Goal: Transaction & Acquisition: Purchase product/service

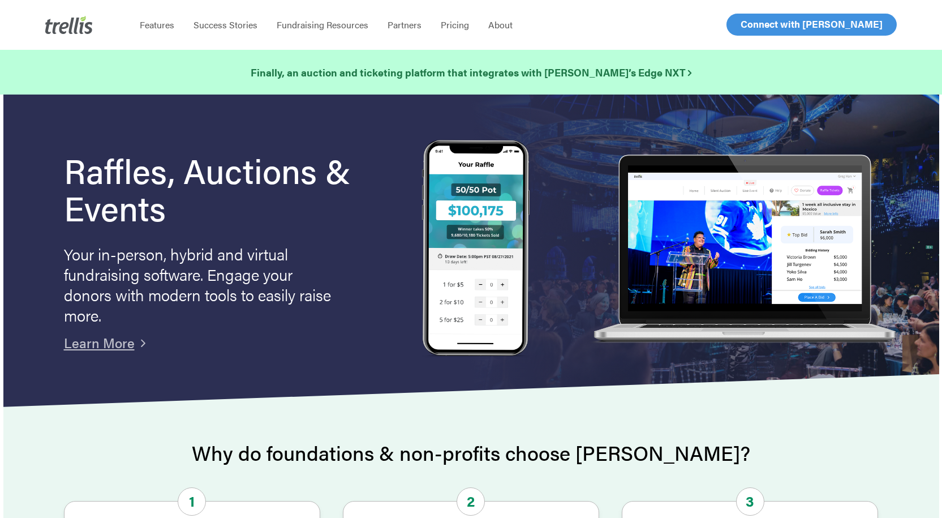
click at [755, 23] on span "Log In" at bounding box center [753, 25] width 27 height 14
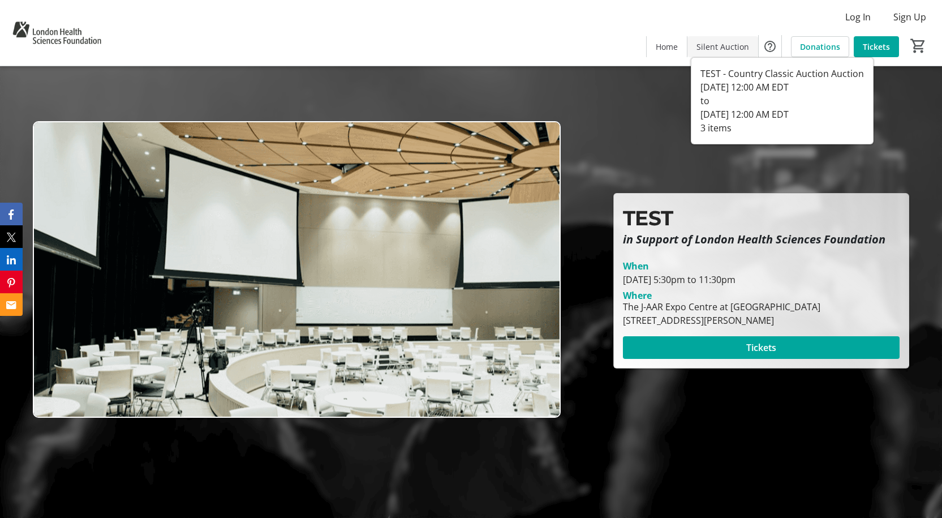
click at [724, 48] on span "Silent Auction" at bounding box center [723, 47] width 53 height 12
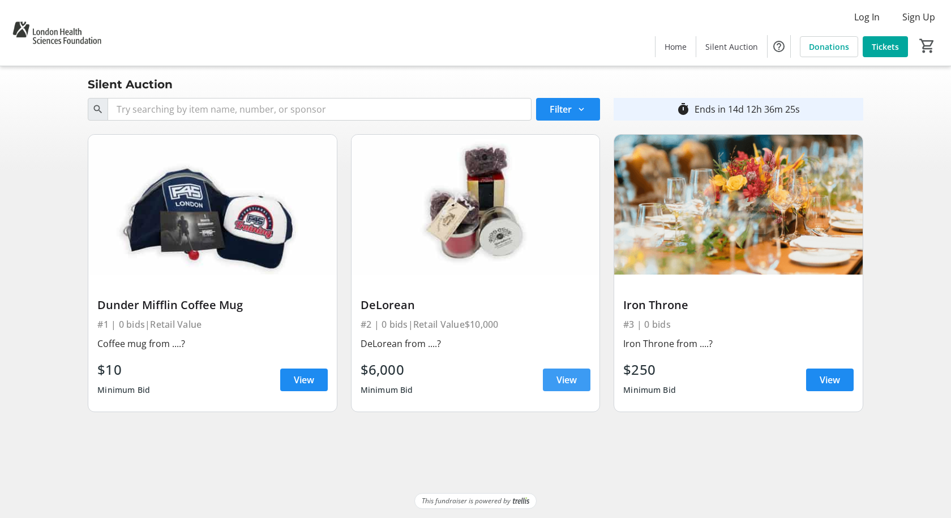
click at [561, 380] on span "View" at bounding box center [566, 380] width 20 height 14
click at [486, 453] on tr-shared-auction-item-list-ui "Silent Auction Search Filter timer_outline Ends in 14d 12h 36m 17s Dunder Miffl…" at bounding box center [475, 279] width 951 height 427
click at [486, 453] on tr-shared-auction-item-list-ui "Silent Auction Search Filter timer_outline Ends in 14d 12h 36m 2s Dunder Miffli…" at bounding box center [475, 279] width 951 height 427
click at [685, 48] on span "Home" at bounding box center [675, 47] width 22 height 12
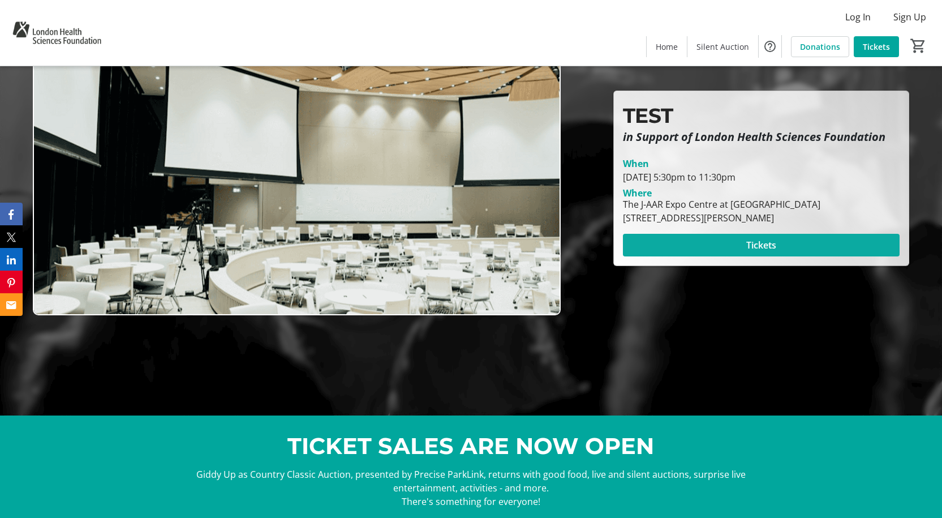
scroll to position [113, 0]
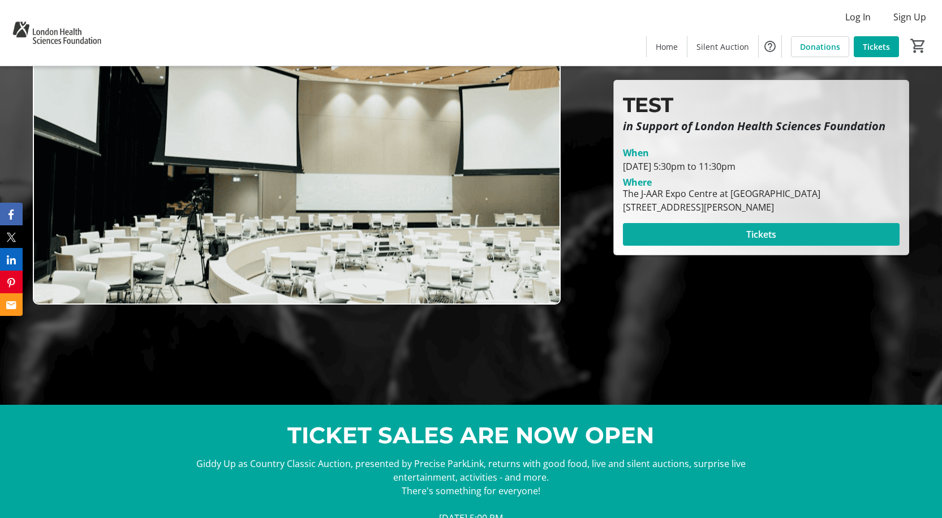
click at [737, 235] on span at bounding box center [761, 234] width 277 height 27
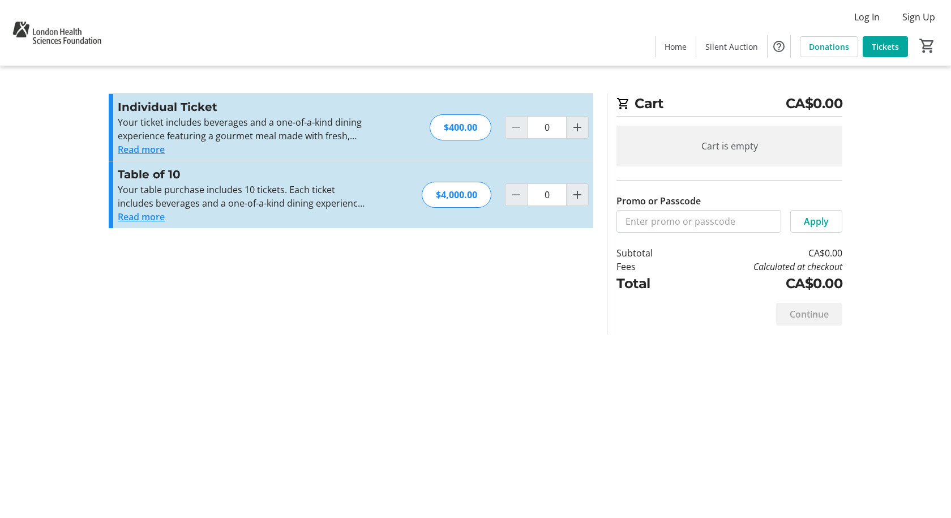
click at [448, 303] on section "Promo or Passcode Apply Individual Ticket Your ticket includes beverages and a …" at bounding box center [351, 213] width 498 height 241
